Goal: Information Seeking & Learning: Learn about a topic

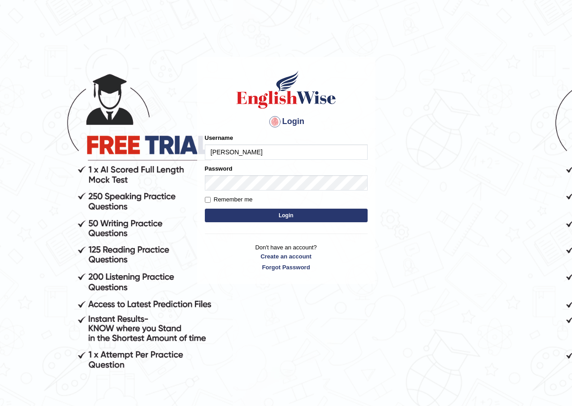
type input "[PERSON_NAME]"
click at [271, 210] on button "Login" at bounding box center [286, 216] width 163 height 14
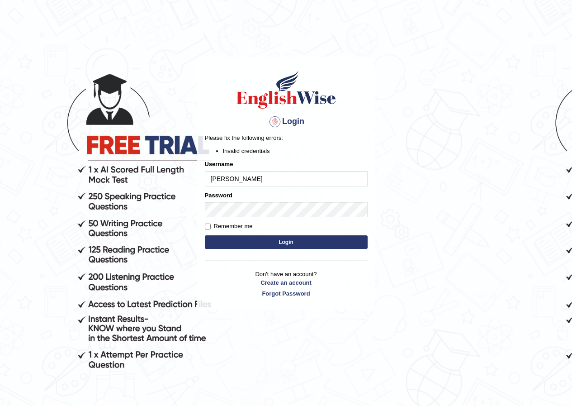
click at [269, 121] on div at bounding box center [275, 121] width 14 height 14
click at [278, 239] on button "Login" at bounding box center [286, 242] width 163 height 14
click at [244, 185] on form "Please fix the following errors: Invalid credentials Username Dominik Password …" at bounding box center [286, 191] width 163 height 117
click at [244, 185] on input "[PERSON_NAME]" at bounding box center [286, 178] width 163 height 15
click at [263, 177] on input "[PERSON_NAME]" at bounding box center [286, 178] width 163 height 15
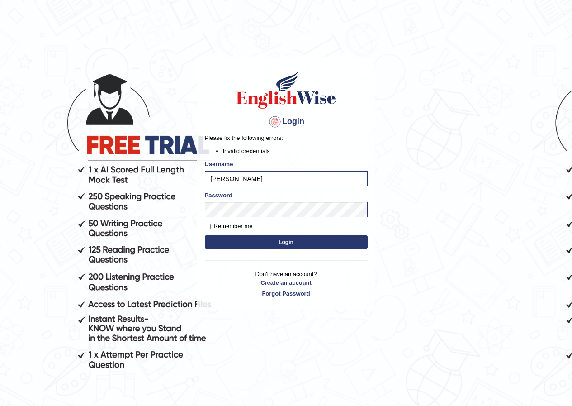
click at [261, 238] on button "Login" at bounding box center [286, 242] width 163 height 14
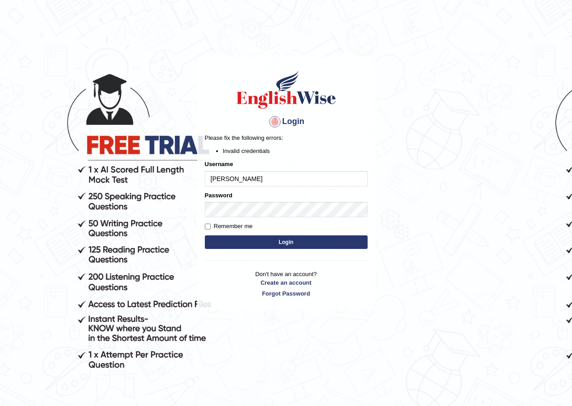
click at [301, 235] on button "Login" at bounding box center [286, 242] width 163 height 14
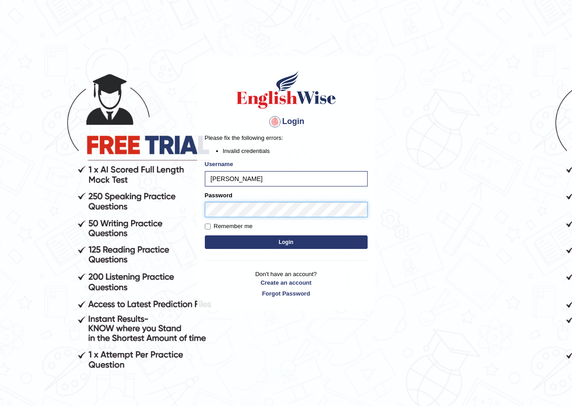
click at [175, 200] on body "Login Please fix the following errors: Invalid credentials Username Dominik Pas…" at bounding box center [286, 231] width 572 height 406
click at [205, 235] on button "Login" at bounding box center [286, 242] width 163 height 14
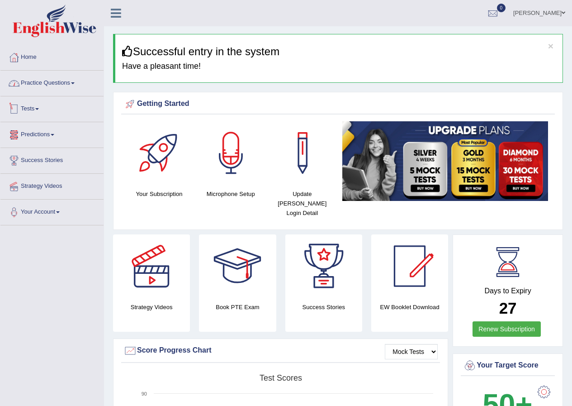
click at [71, 86] on link "Practice Questions" at bounding box center [51, 82] width 103 height 23
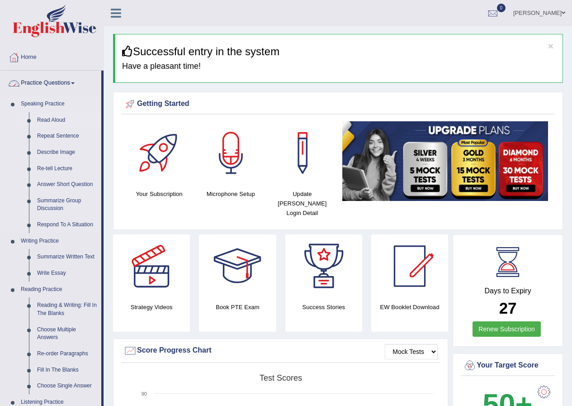
click at [55, 121] on link "Read Aloud" at bounding box center [67, 120] width 68 height 16
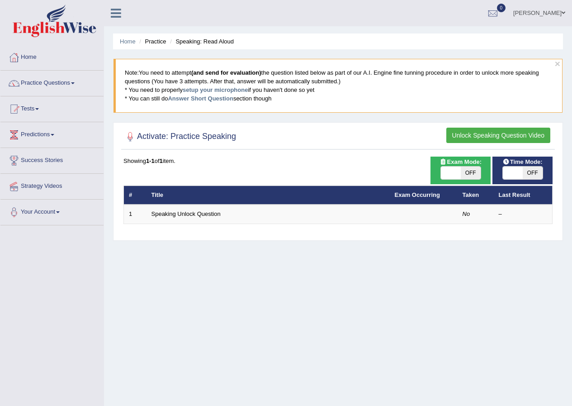
click at [502, 135] on button "Unlock Speaking Question Video" at bounding box center [498, 135] width 104 height 15
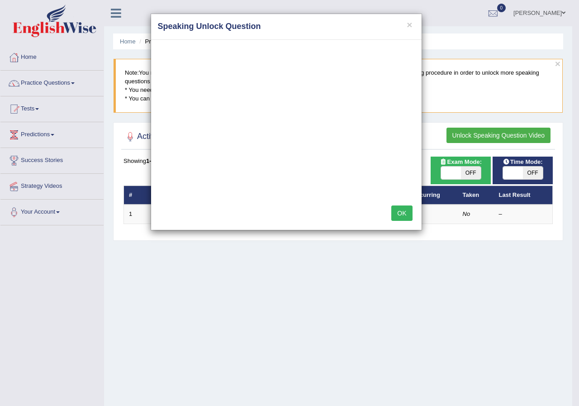
click at [410, 200] on div "OK" at bounding box center [286, 214] width 270 height 32
drag, startPoint x: 408, startPoint y: 214, endPoint x: 407, endPoint y: 204, distance: 10.0
click at [407, 210] on button "OK" at bounding box center [401, 212] width 21 height 15
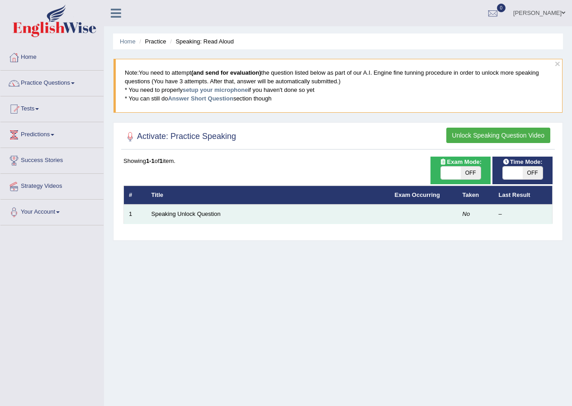
click at [190, 218] on td "Speaking Unlock Question" at bounding box center [268, 213] width 243 height 19
click at [190, 217] on link "Speaking Unlock Question" at bounding box center [186, 213] width 69 height 7
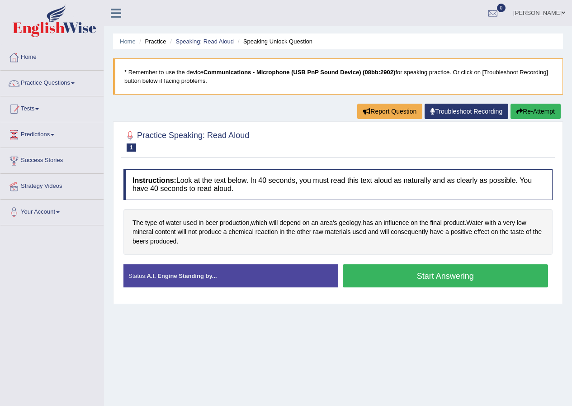
click at [453, 282] on button "Start Answering" at bounding box center [446, 275] width 206 height 23
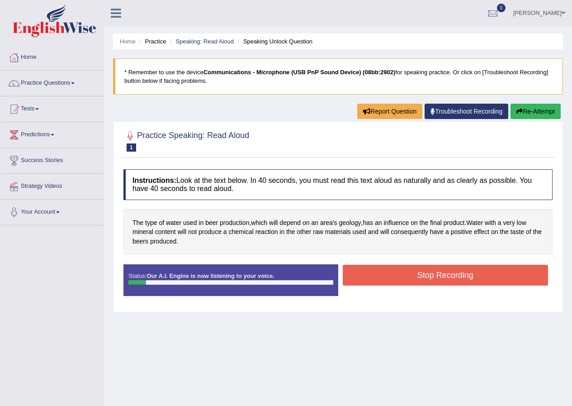
click at [459, 278] on button "Stop Recording" at bounding box center [446, 275] width 206 height 21
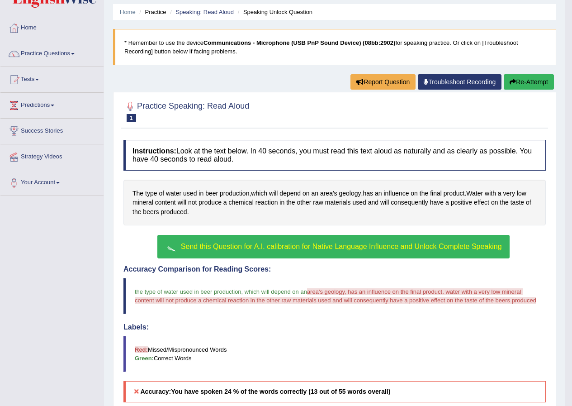
scroll to position [45, 0]
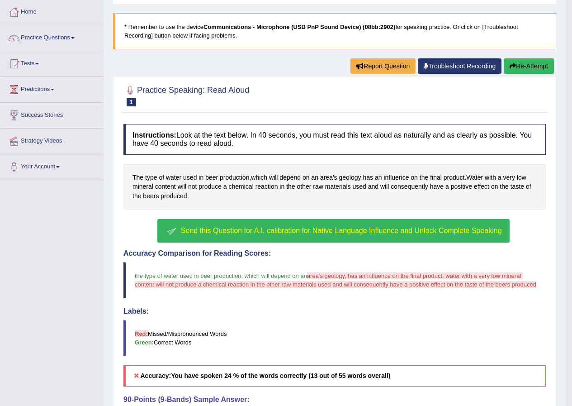
click at [277, 233] on span "Send this Question for A.I. calibration for Native Language Influence and Unloc…" at bounding box center [341, 231] width 321 height 8
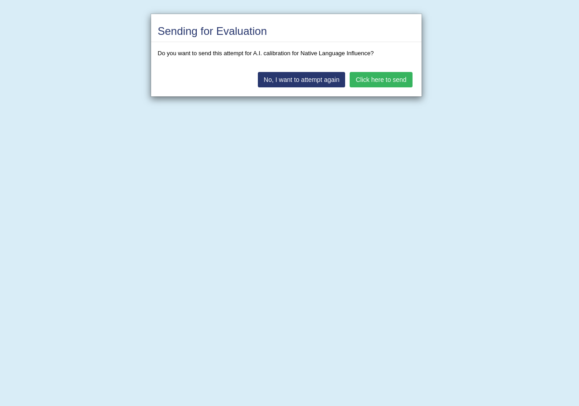
click at [392, 82] on button "Click here to send" at bounding box center [381, 79] width 62 height 15
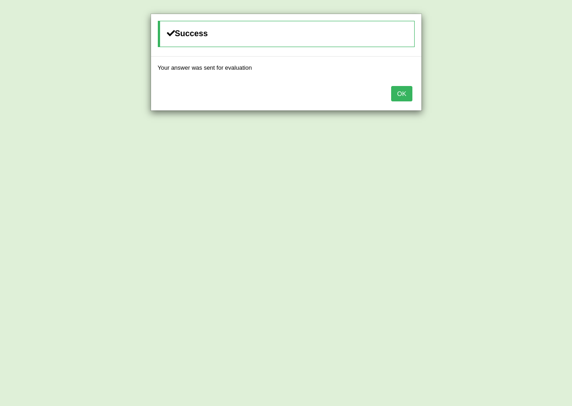
drag, startPoint x: 417, startPoint y: 86, endPoint x: 403, endPoint y: 95, distance: 16.2
click at [407, 92] on div "OK" at bounding box center [286, 95] width 270 height 32
click at [404, 94] on button "OK" at bounding box center [401, 93] width 21 height 15
